Goal: Task Accomplishment & Management: Manage account settings

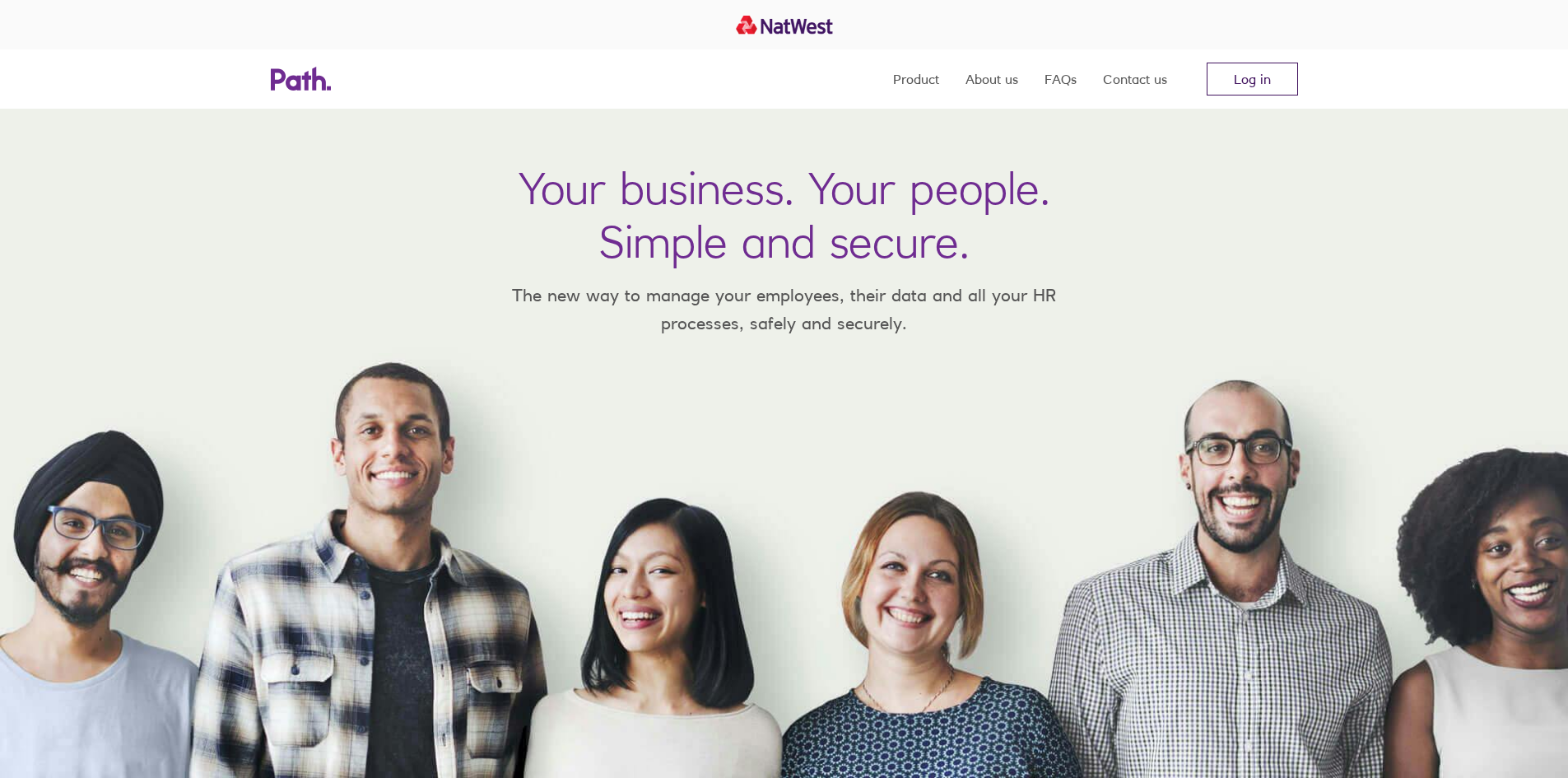
click at [1251, 87] on link "Log in" at bounding box center [1253, 78] width 91 height 33
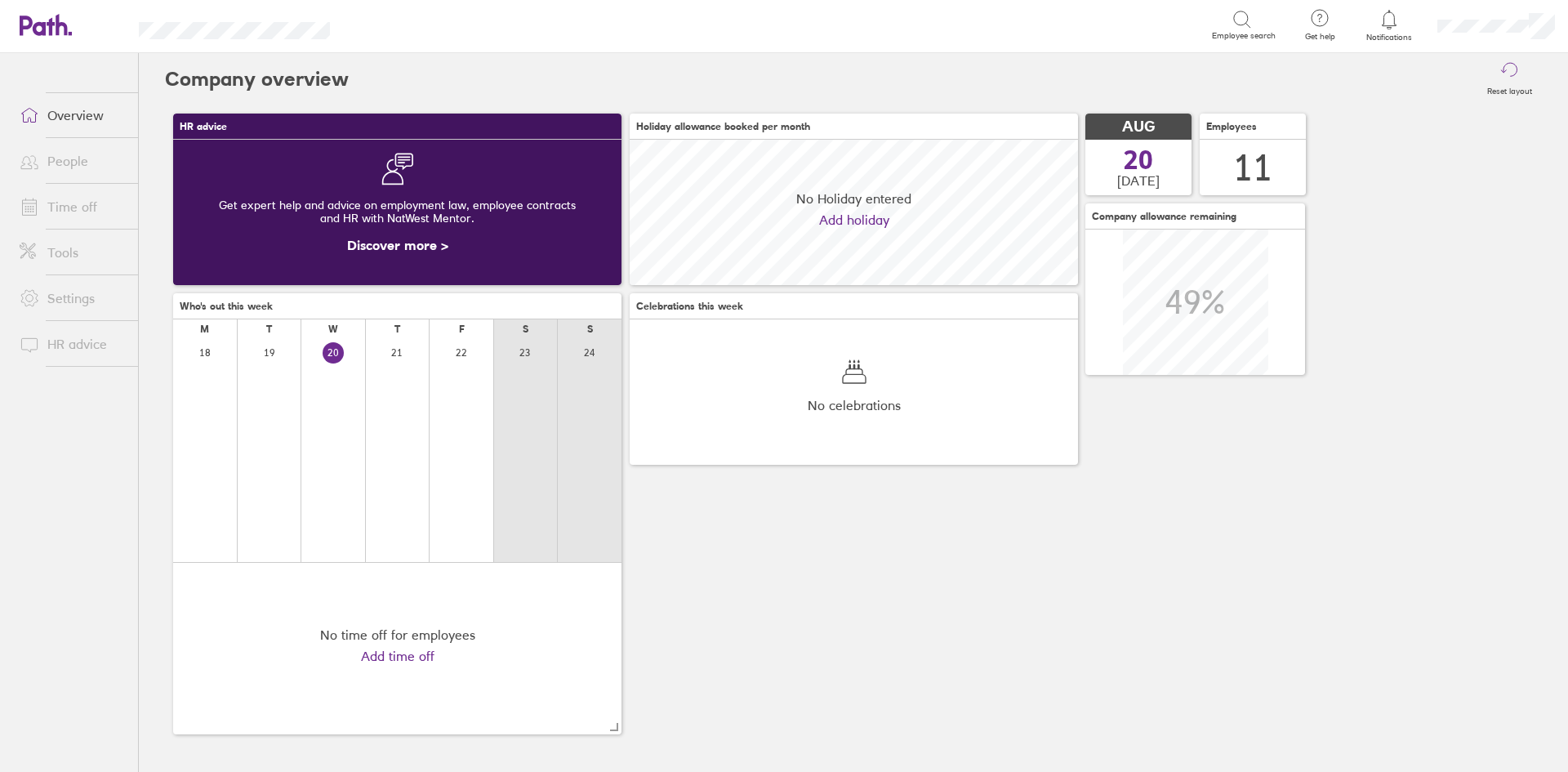
scroll to position [145, 448]
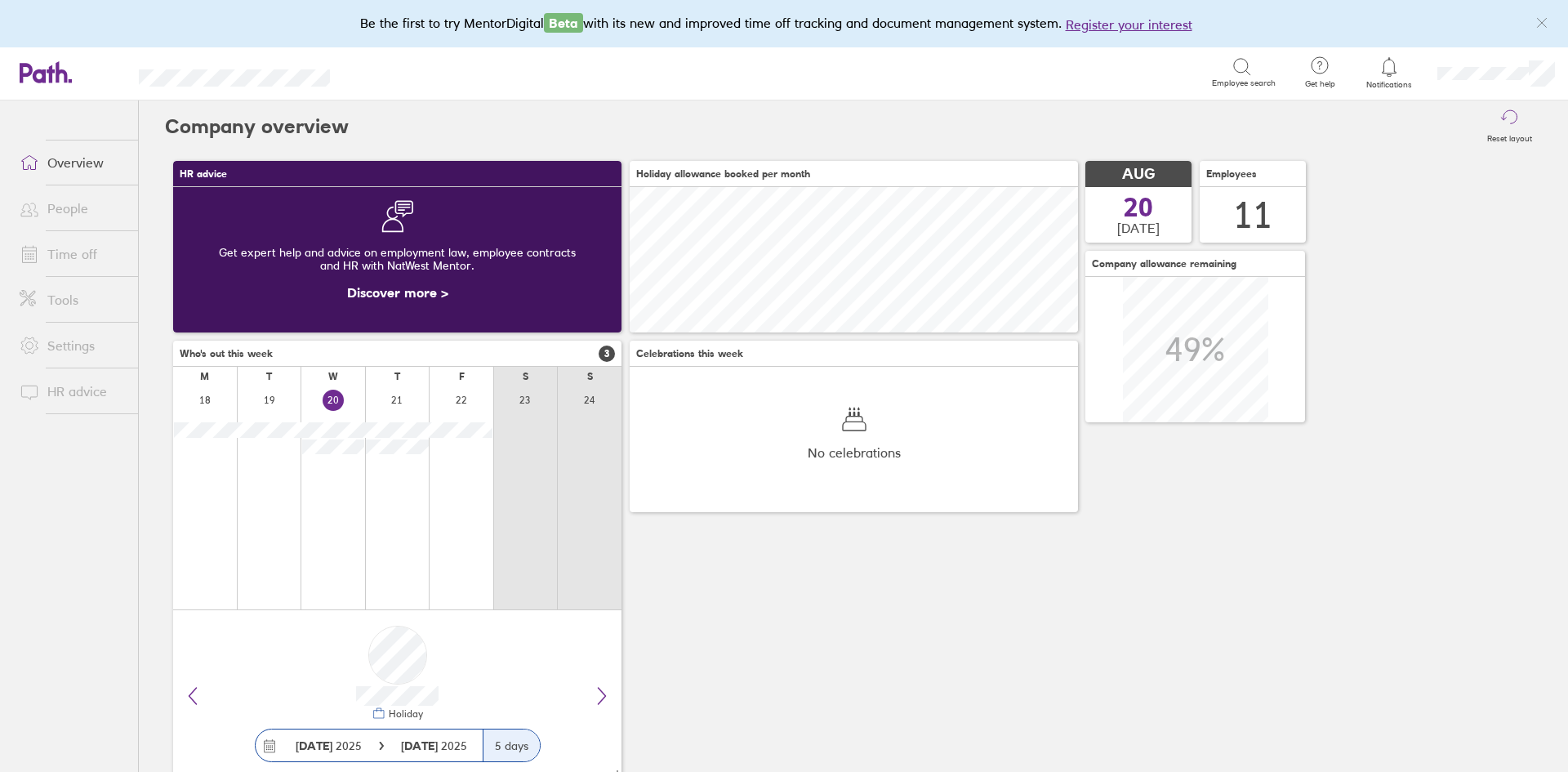
click at [60, 205] on link "People" at bounding box center [72, 207] width 131 height 32
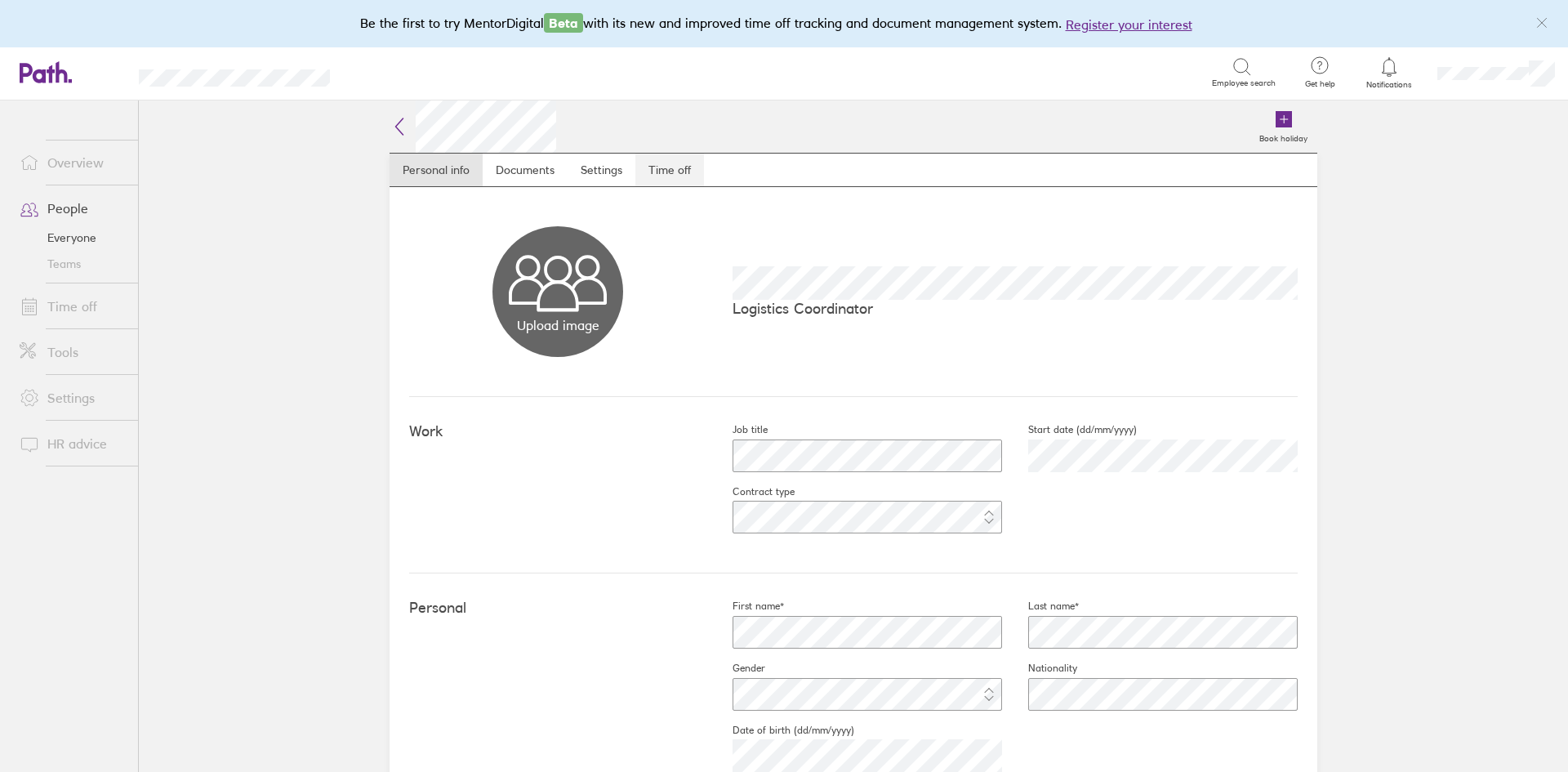
click at [649, 166] on link "Time off" at bounding box center [669, 169] width 68 height 32
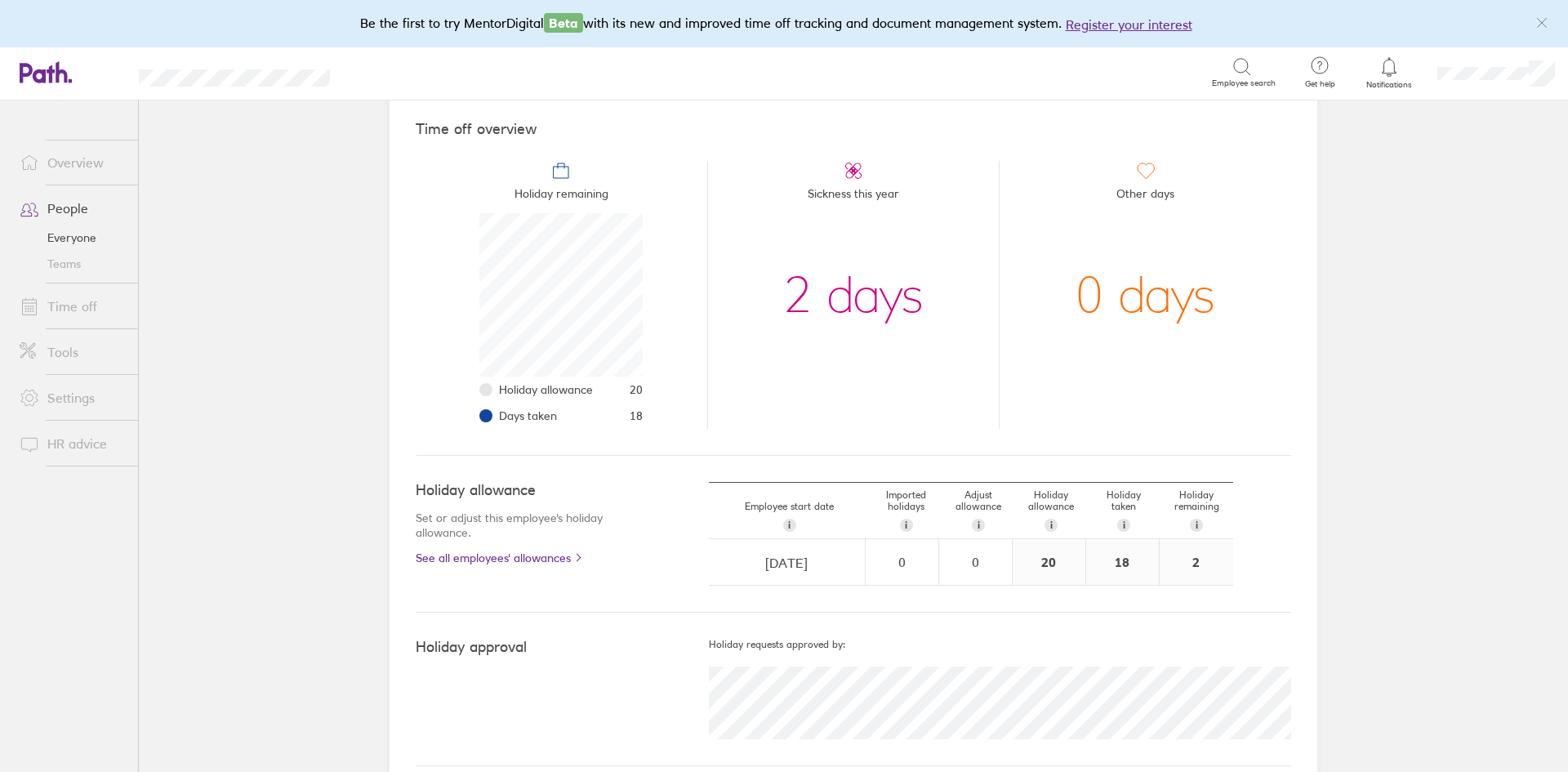
scroll to position [158, 0]
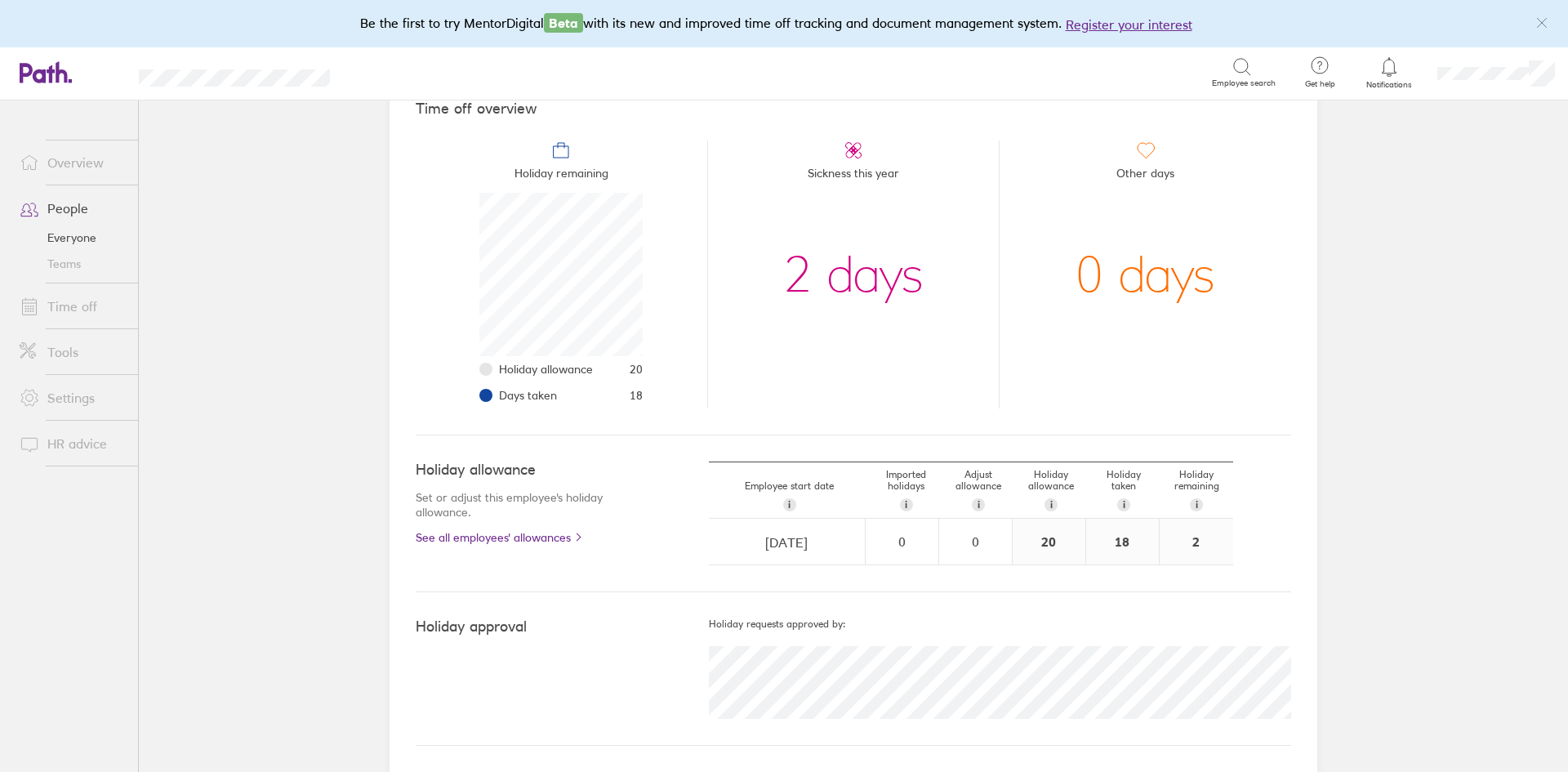
click at [59, 308] on link "Time off" at bounding box center [72, 305] width 131 height 32
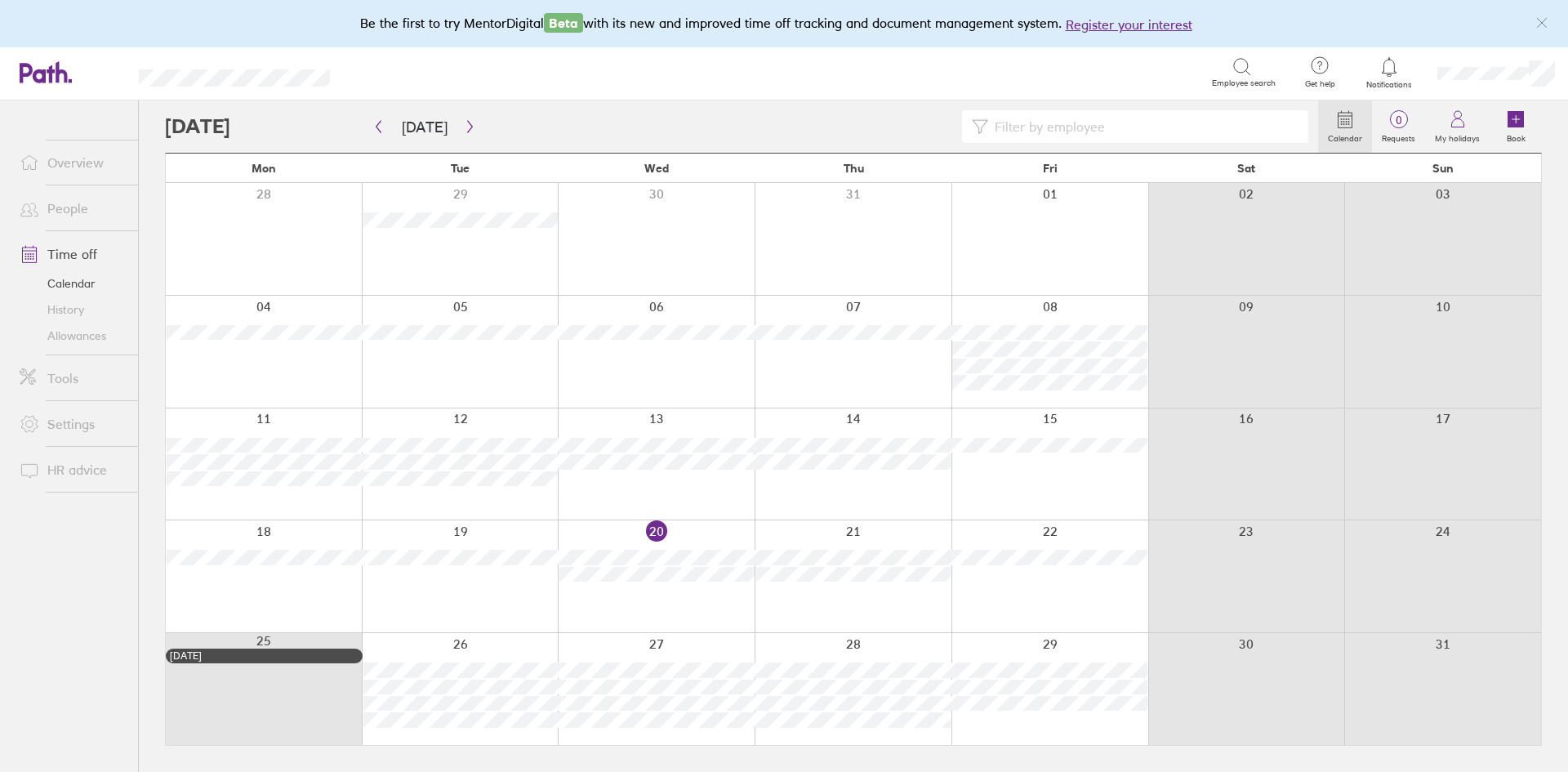
click at [1239, 66] on icon at bounding box center [1241, 67] width 19 height 19
click at [1237, 68] on icon at bounding box center [1241, 67] width 19 height 19
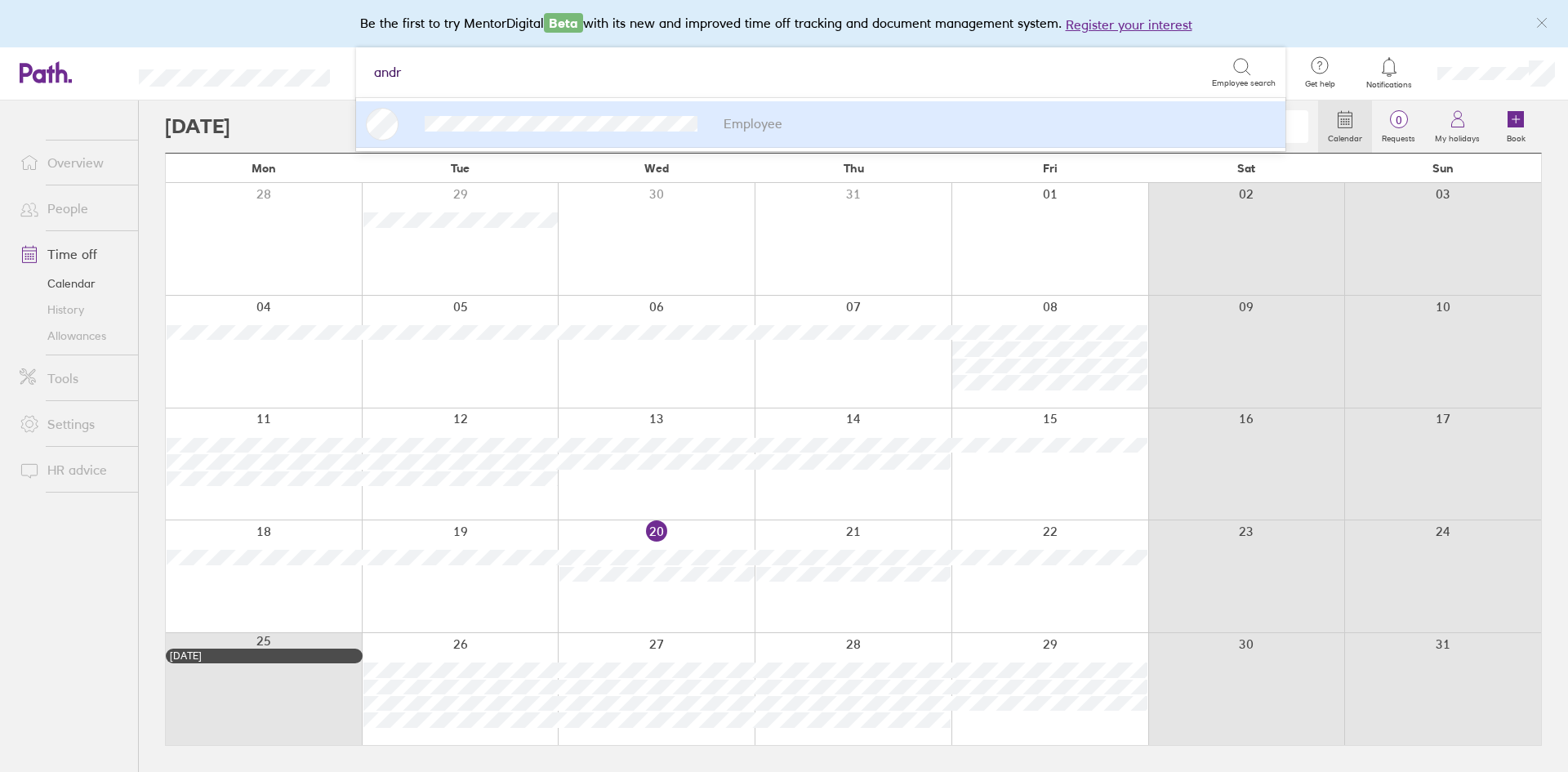
type input "andre"
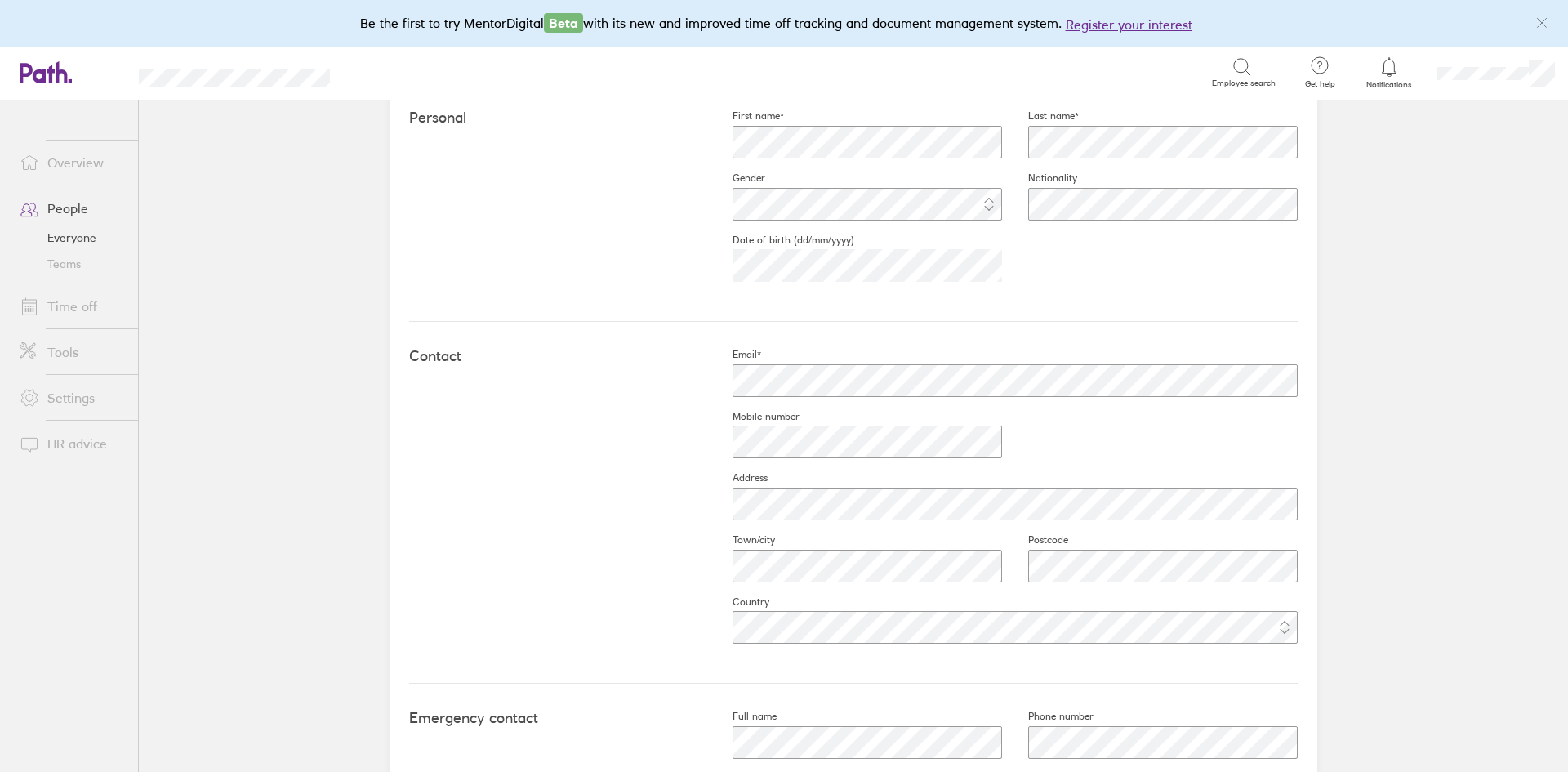
scroll to position [615, 0]
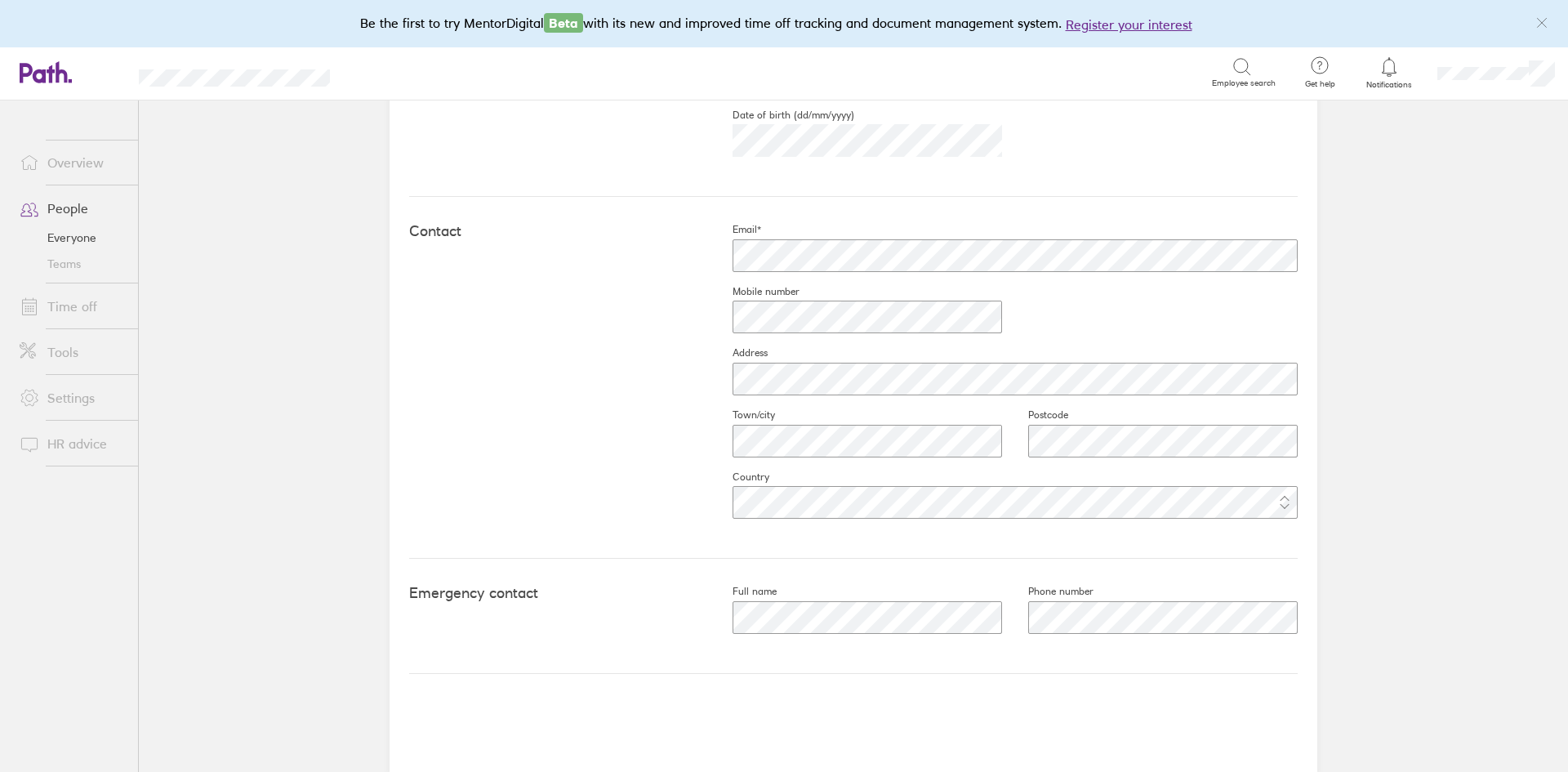
click at [88, 308] on link "Time off" at bounding box center [72, 305] width 131 height 32
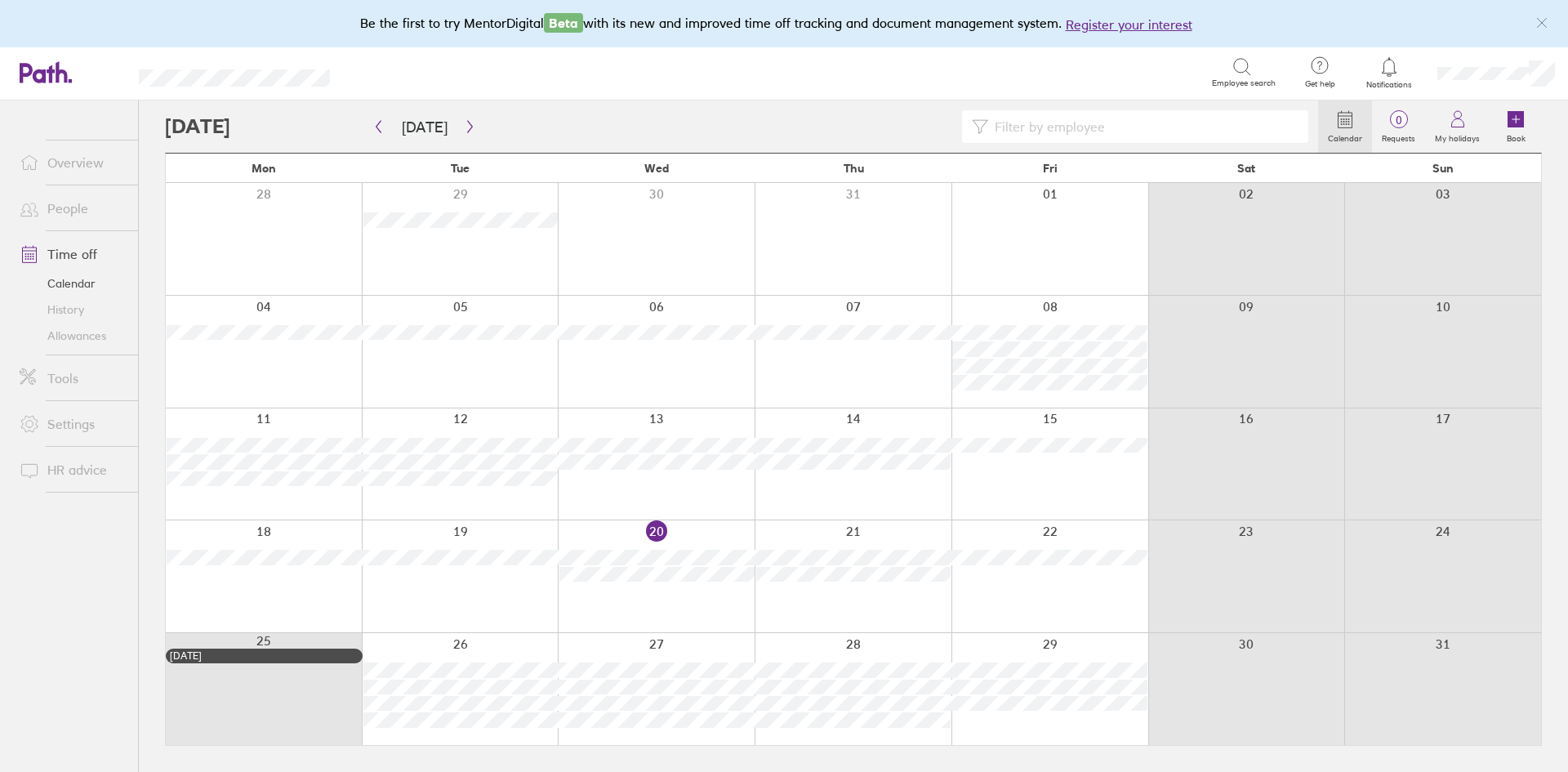
click at [653, 526] on div at bounding box center [656, 576] width 197 height 112
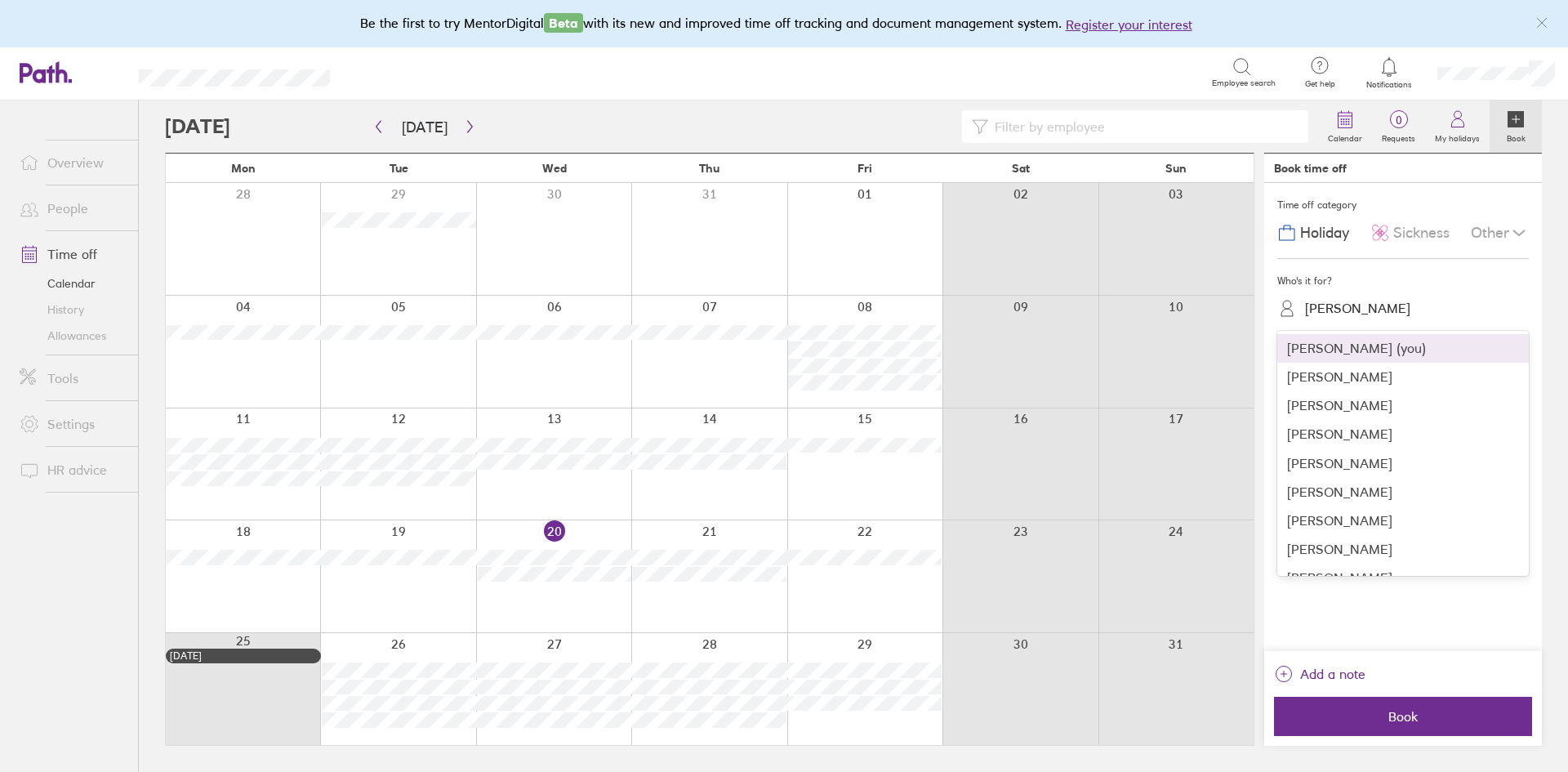
click at [1407, 303] on div "Lorna Bristow" at bounding box center [1412, 307] width 232 height 25
click at [1338, 379] on div "Andrew Morris" at bounding box center [1403, 377] width 252 height 29
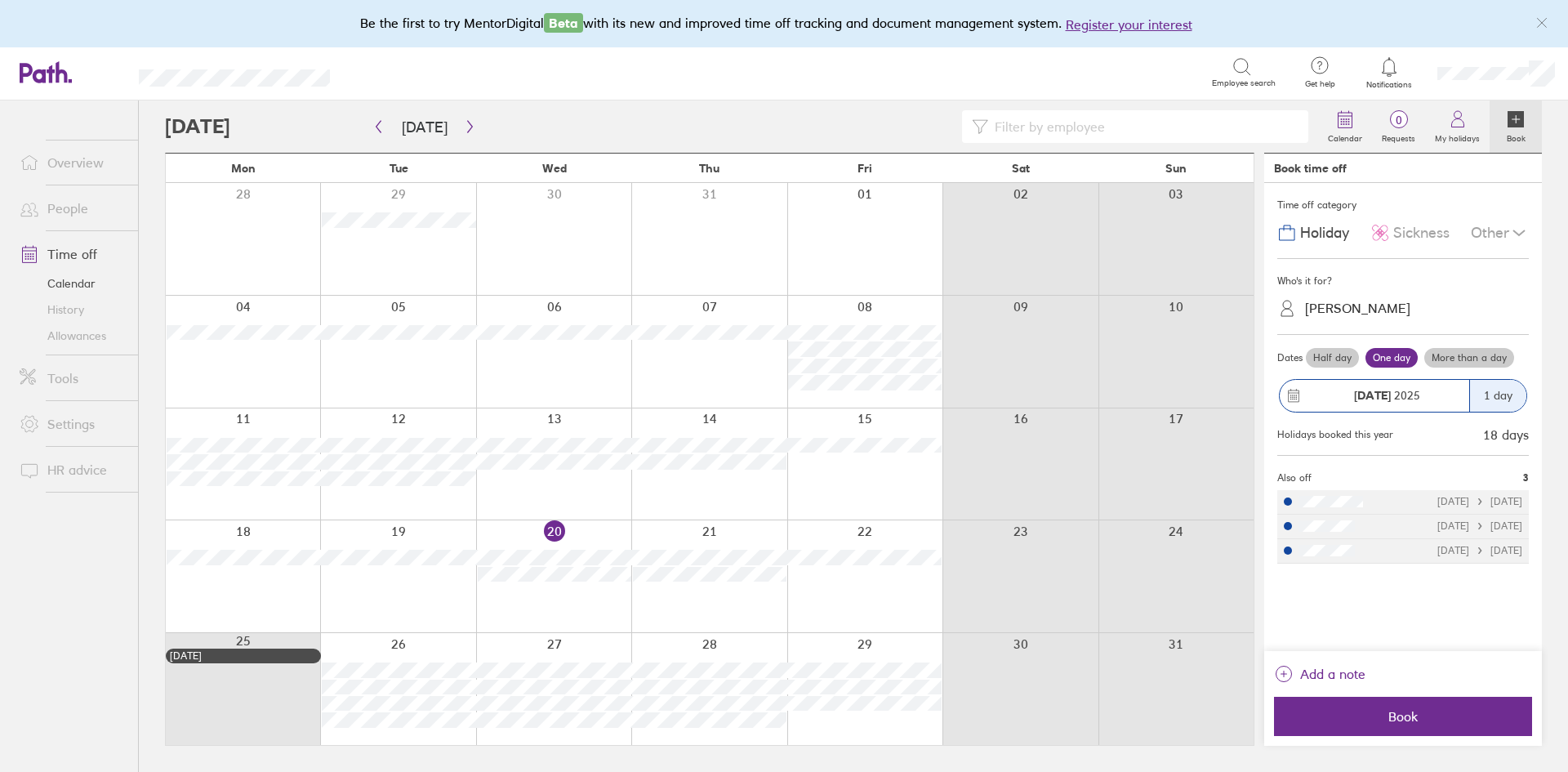
click at [1412, 228] on span "Sickness" at bounding box center [1421, 233] width 56 height 18
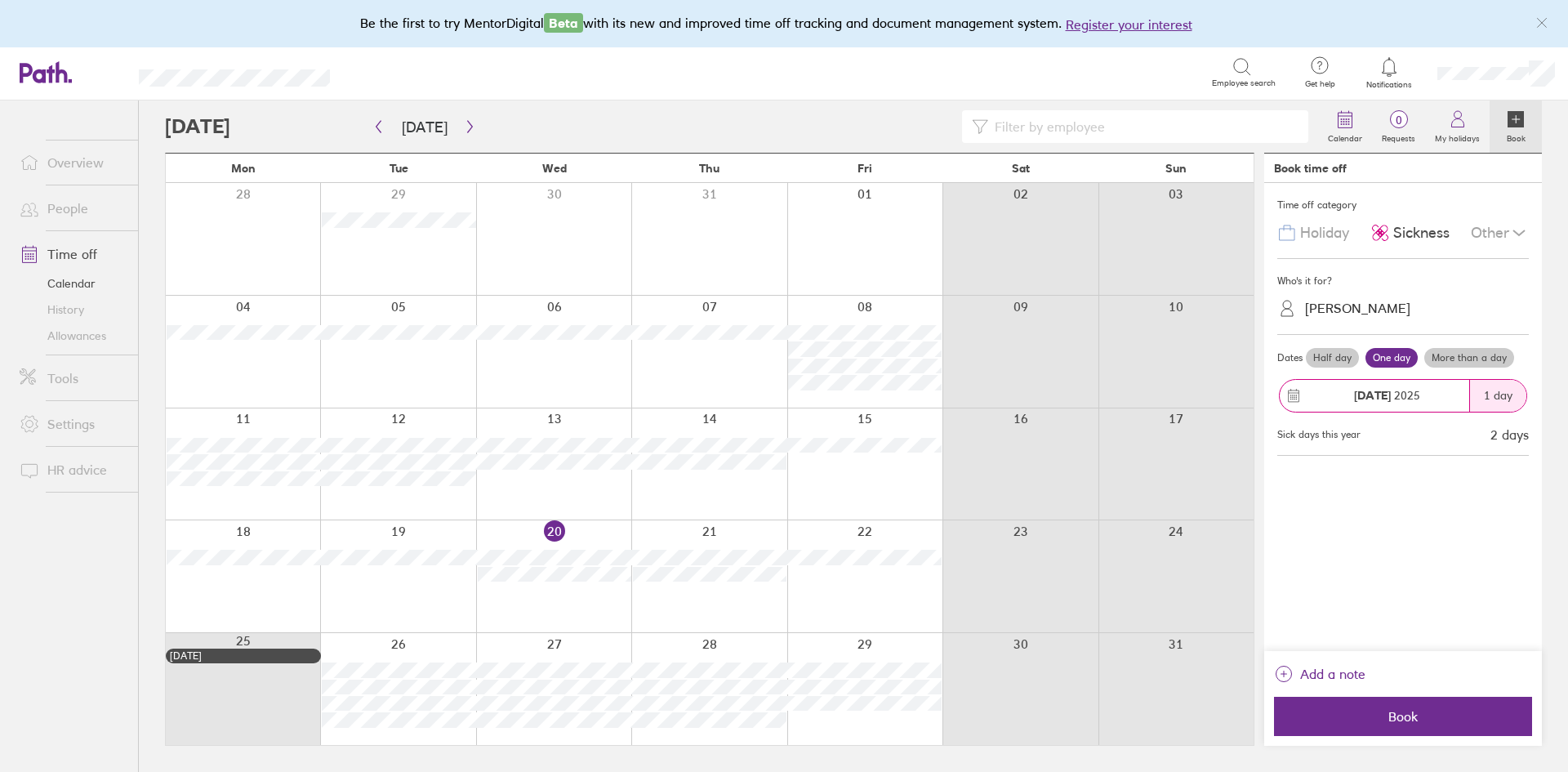
click at [1325, 357] on label "Half day" at bounding box center [1332, 357] width 53 height 19
click at [0, 0] on input "Half day" at bounding box center [0, 0] width 0 height 0
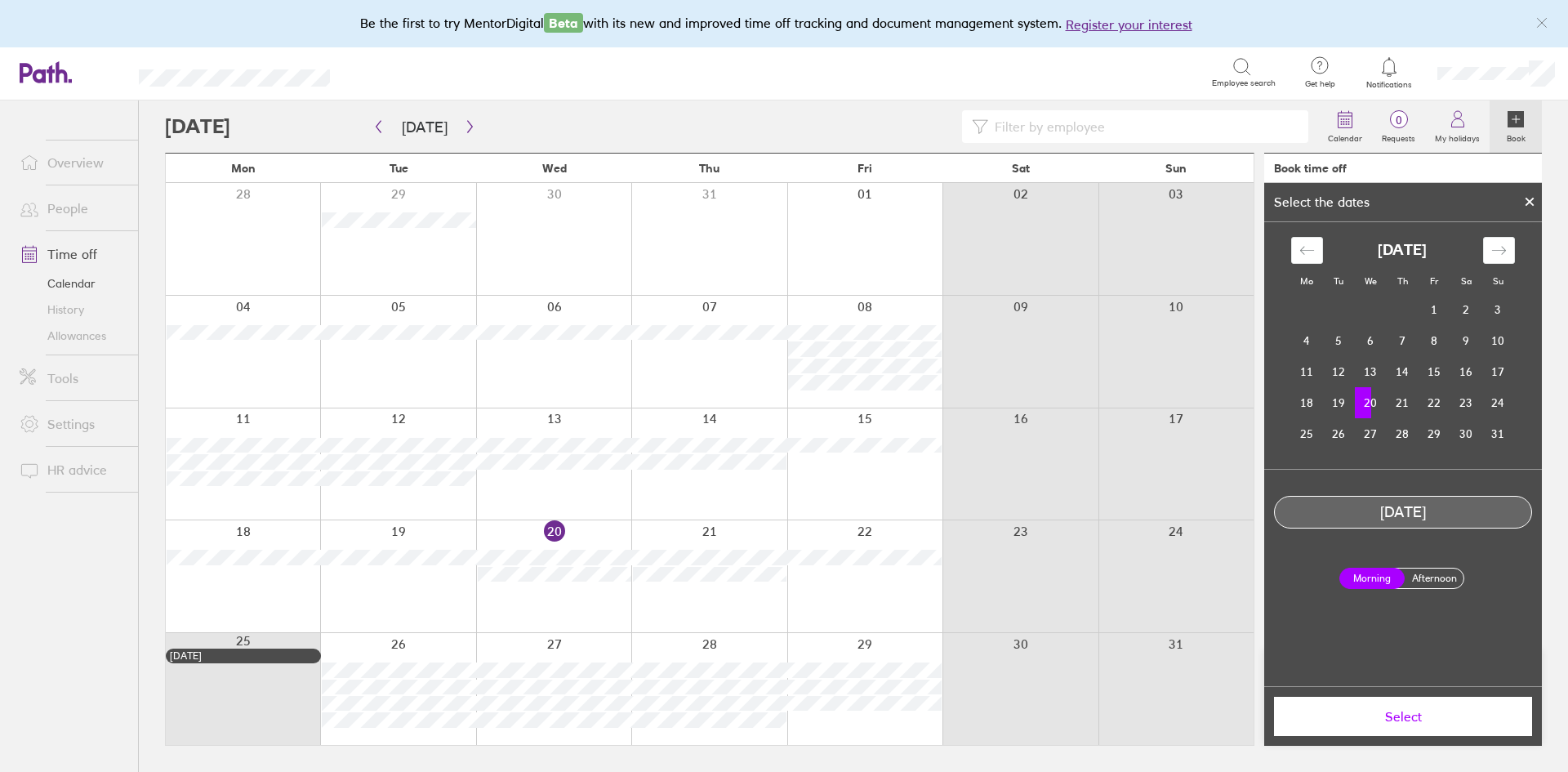
click at [1430, 574] on label "Afternoon" at bounding box center [1434, 578] width 66 height 19
click at [0, 0] on input "Afternoon" at bounding box center [0, 0] width 0 height 0
click at [1400, 716] on span "Select" at bounding box center [1402, 716] width 235 height 15
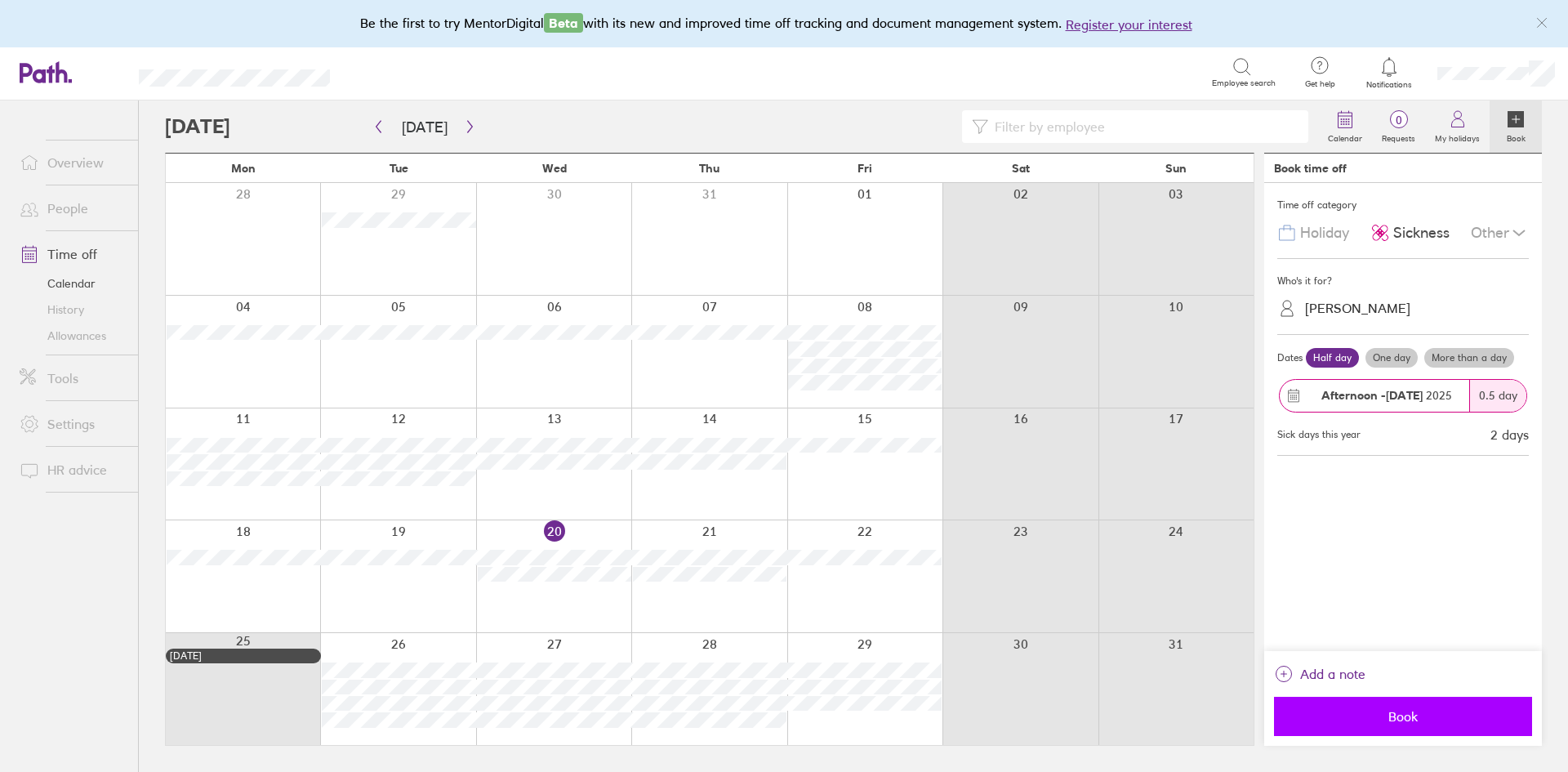
click at [1388, 716] on span "Book" at bounding box center [1402, 716] width 235 height 15
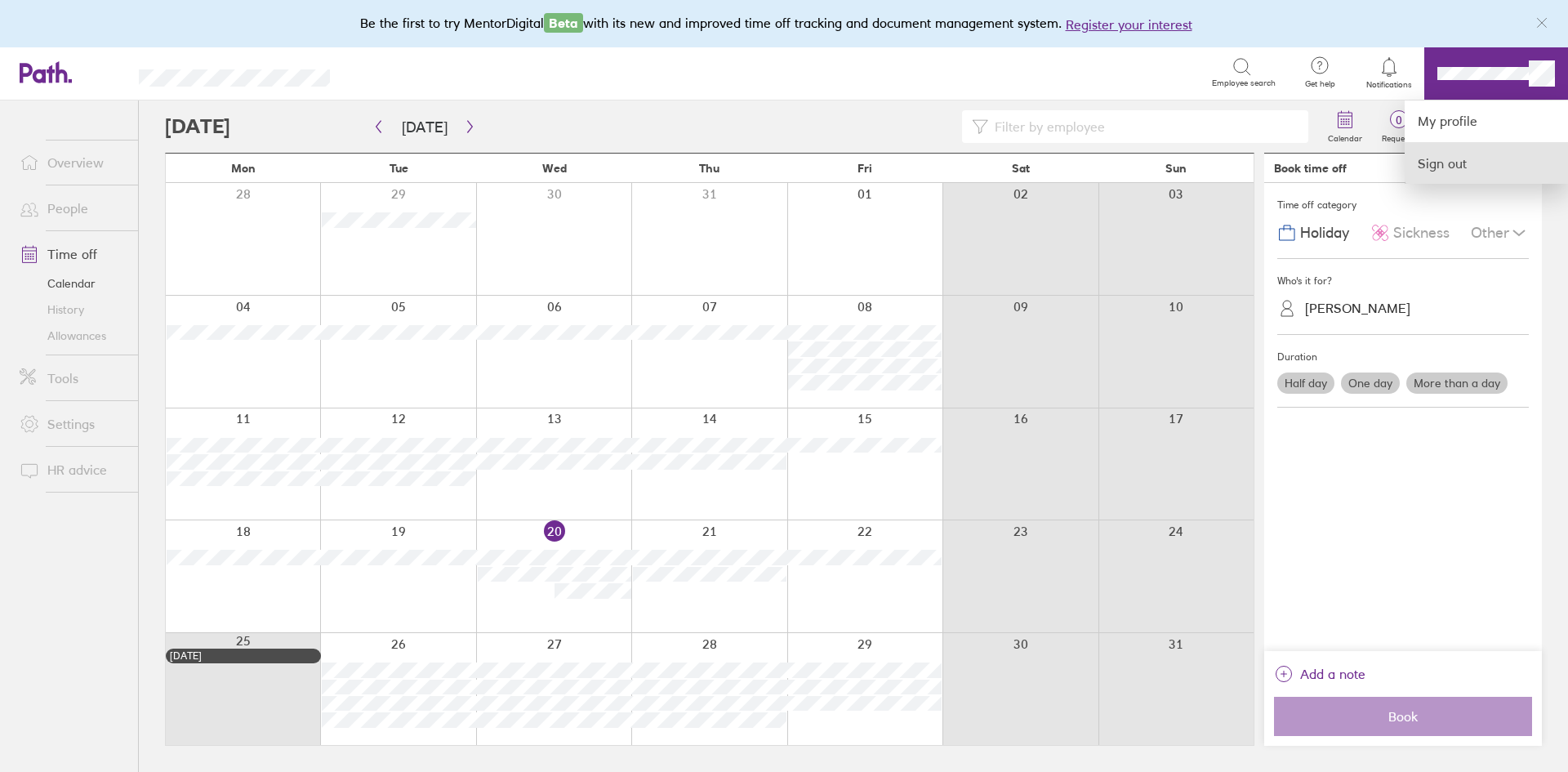
click at [1450, 168] on link "Sign out" at bounding box center [1486, 163] width 163 height 41
